Goal: Task Accomplishment & Management: Complete application form

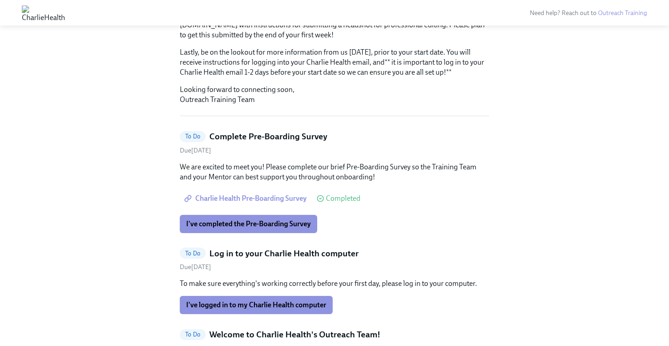
scroll to position [209, 0]
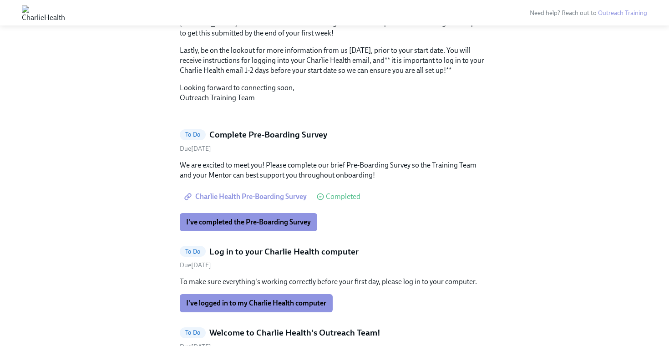
click at [266, 192] on span "Charlie Health Pre-Boarding Survey" at bounding box center [246, 196] width 121 height 9
click at [261, 218] on span "I've completed the Pre-Boarding Survey" at bounding box center [248, 222] width 125 height 9
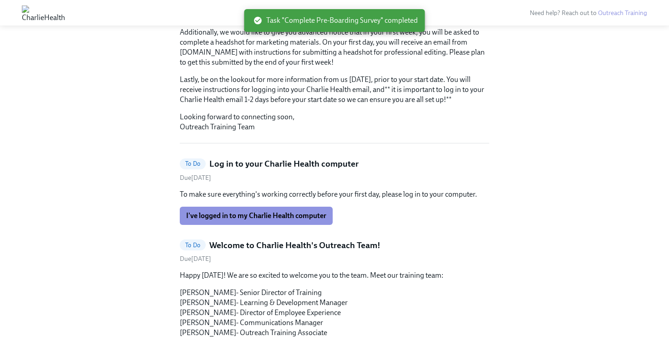
scroll to position [178, 0]
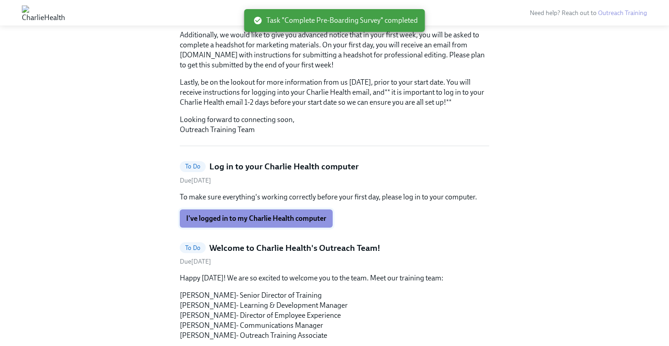
click at [263, 214] on span "I've logged in to my Charlie Health computer" at bounding box center [256, 218] width 140 height 9
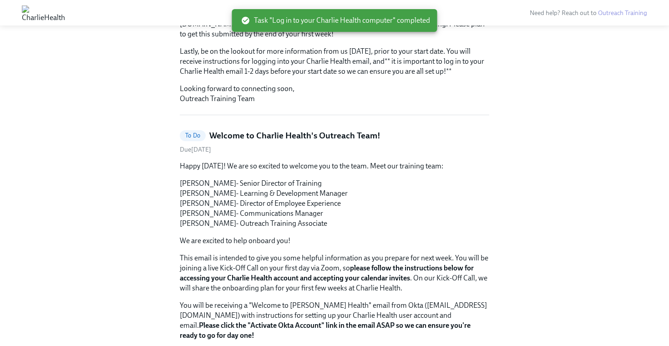
scroll to position [202, 0]
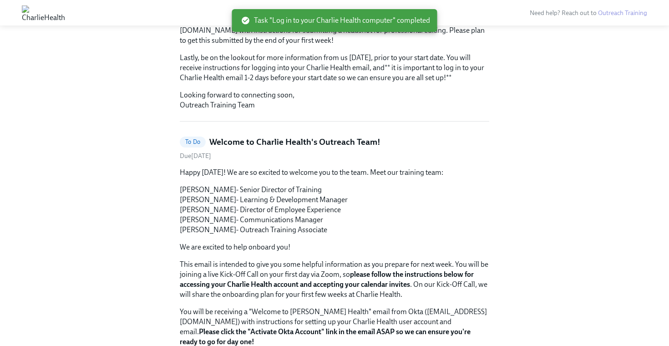
click at [266, 168] on p "Happy [DATE]! We are so excited to welcome you to the team. Meet our training t…" at bounding box center [335, 173] width 310 height 10
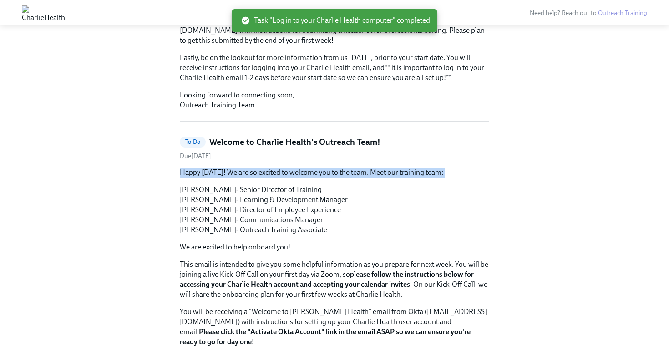
click at [266, 168] on p "Happy [DATE]! We are so excited to welcome you to the team. Meet our training t…" at bounding box center [335, 173] width 310 height 10
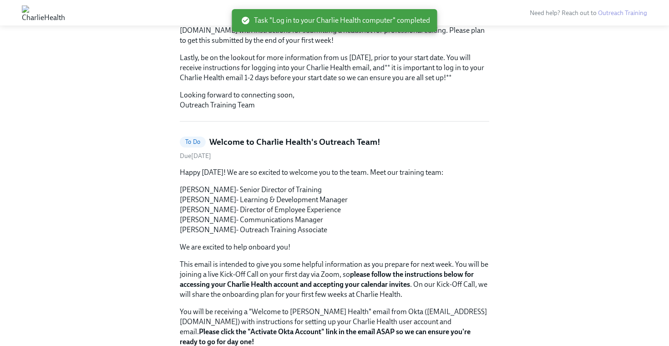
click at [263, 198] on p "[PERSON_NAME]- Senior Director of Training [PERSON_NAME]- Learning & Developmen…" at bounding box center [335, 210] width 310 height 50
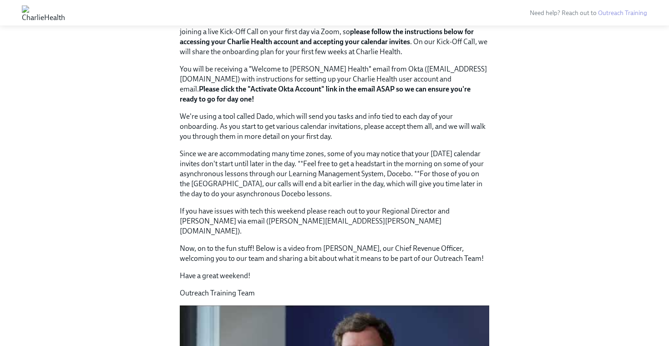
scroll to position [448, 0]
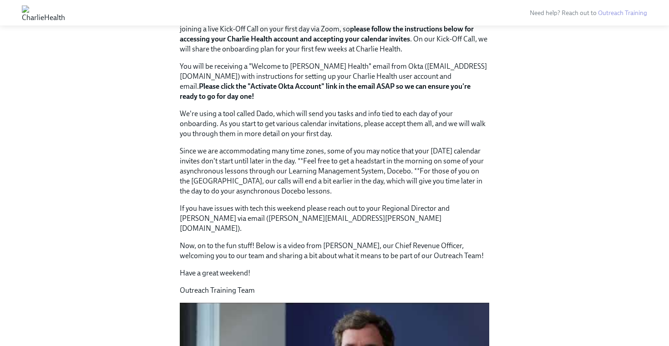
click at [305, 109] on p "We're using a tool called Dado, which will send you tasks and info tied to each…" at bounding box center [335, 124] width 310 height 30
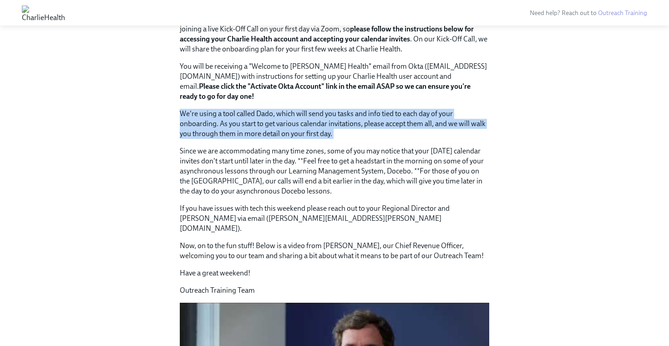
click at [305, 109] on p "We're using a tool called Dado, which will send you tasks and info tied to each…" at bounding box center [335, 124] width 310 height 30
click at [302, 109] on p "We're using a tool called Dado, which will send you tasks and info tied to each…" at bounding box center [335, 124] width 310 height 30
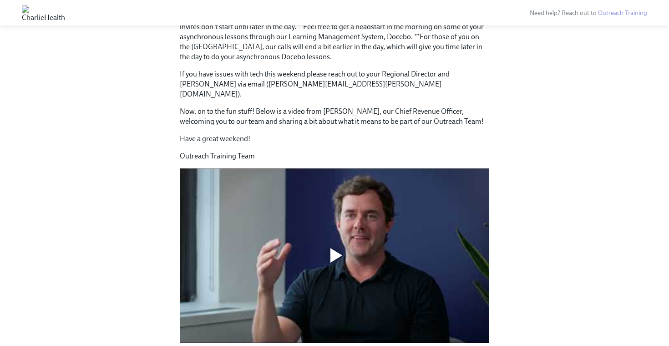
scroll to position [583, 0]
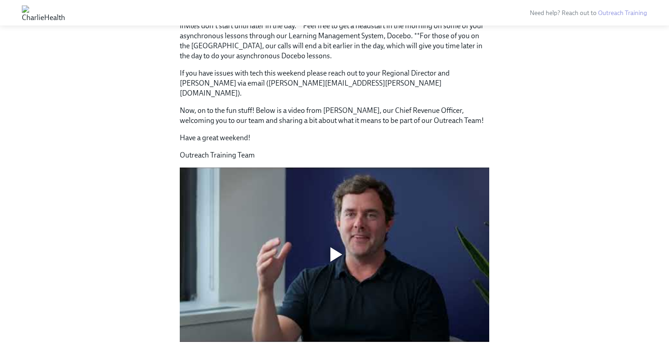
click at [329, 240] on div at bounding box center [334, 254] width 29 height 29
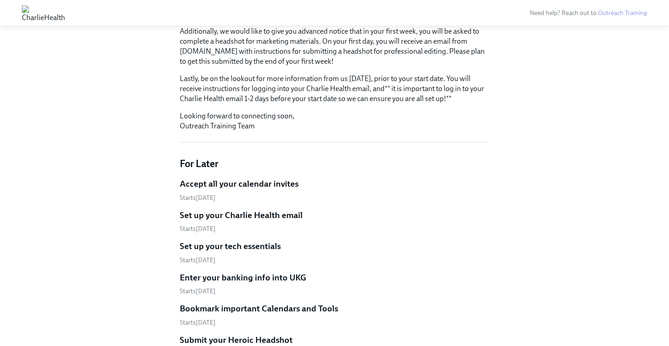
scroll to position [184, 0]
